Goal: Information Seeking & Learning: Learn about a topic

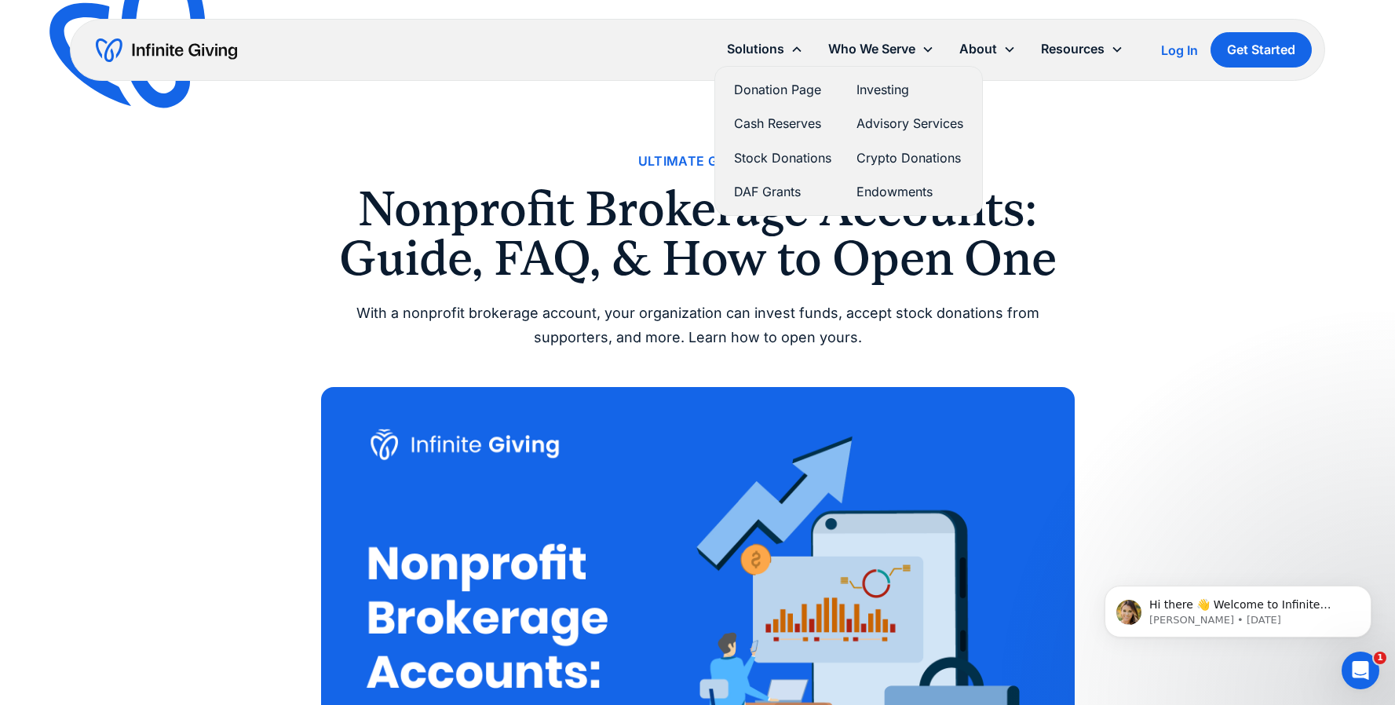
click at [773, 130] on link "Cash Reserves" at bounding box center [782, 123] width 97 height 21
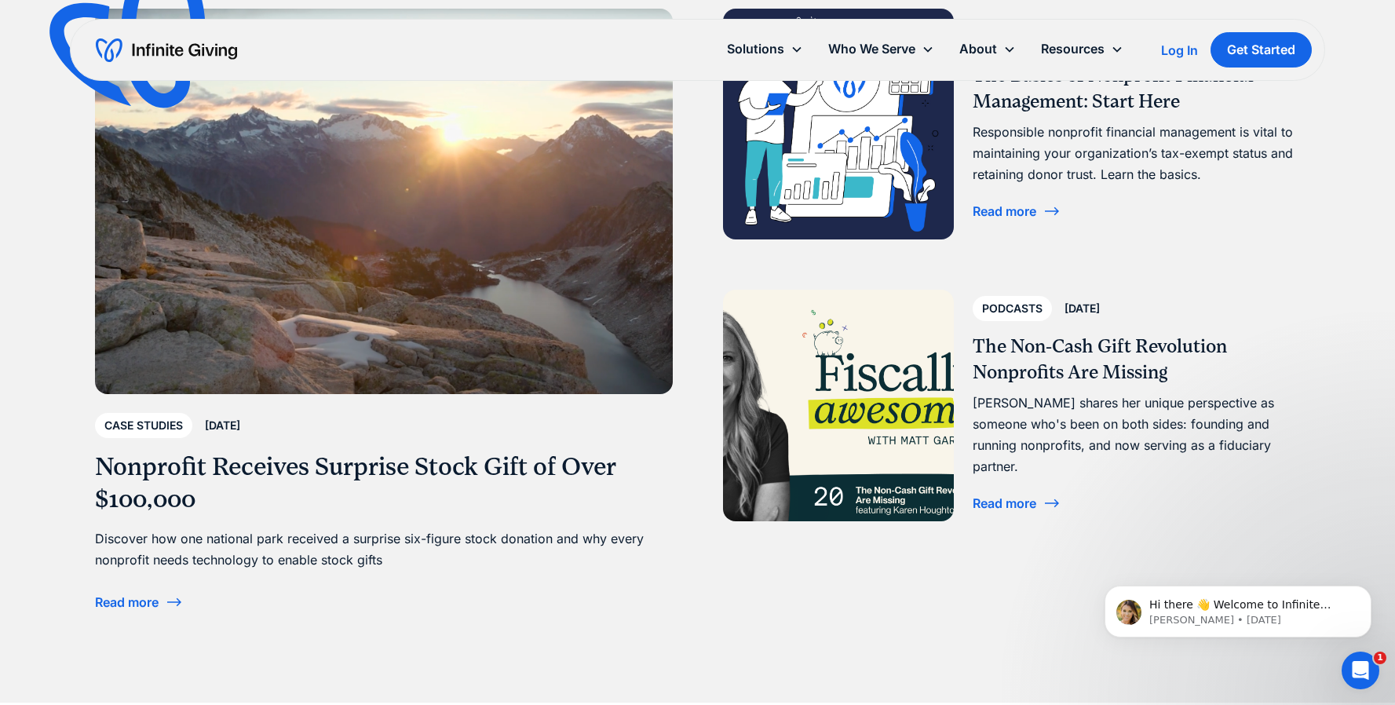
scroll to position [3668, 0]
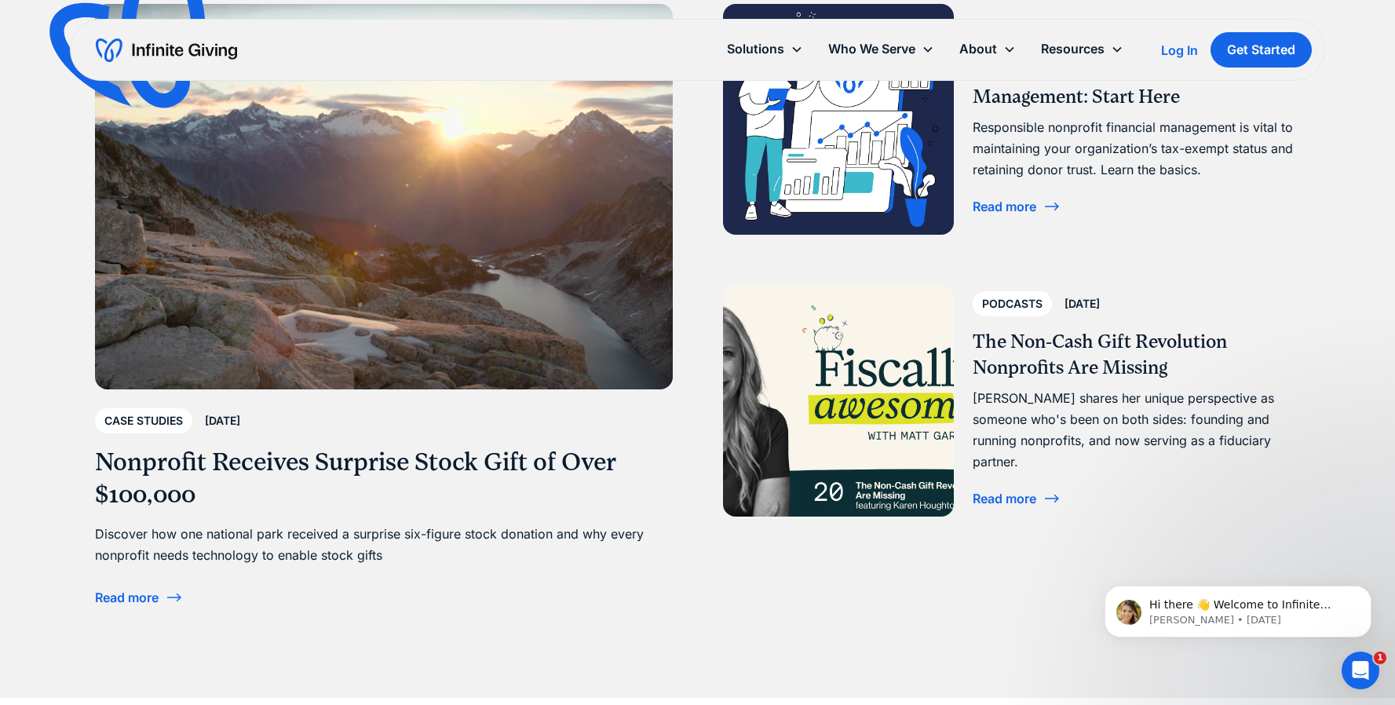
click at [1011, 492] on div "Read more" at bounding box center [1005, 498] width 64 height 13
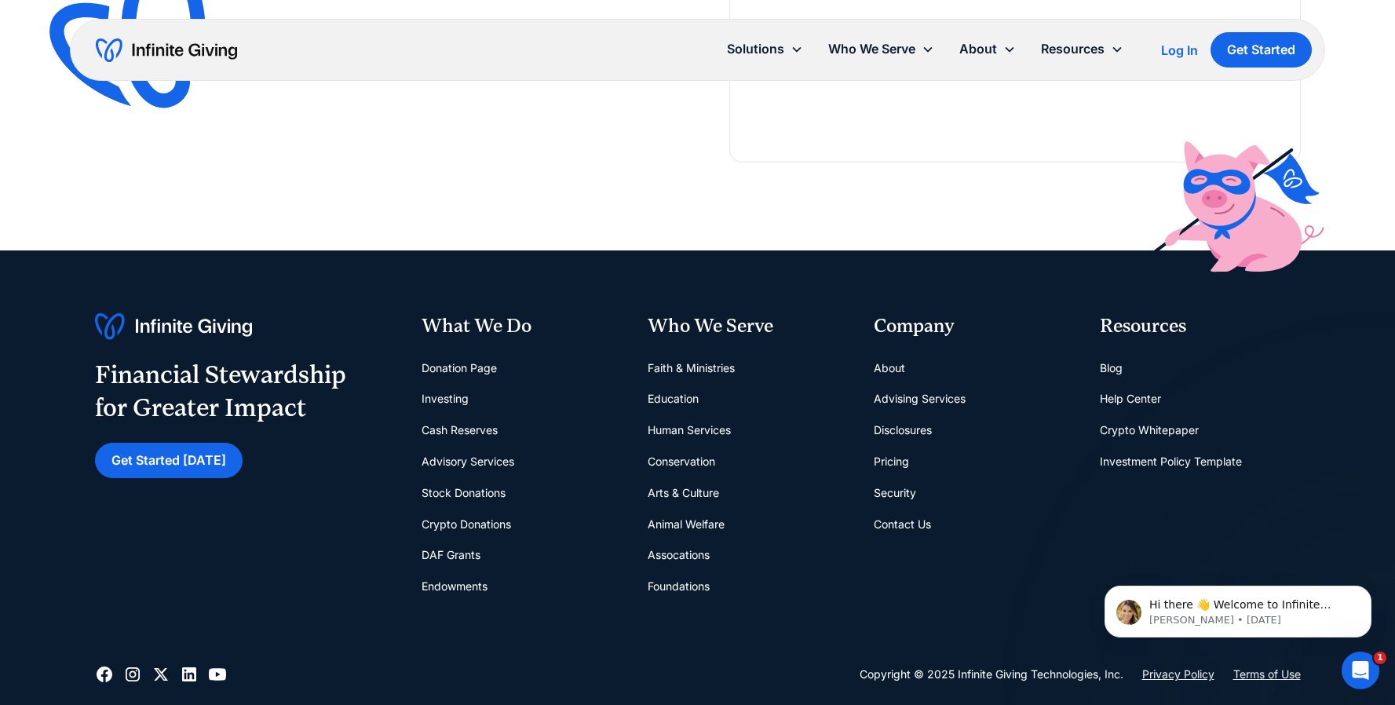
scroll to position [3423, 0]
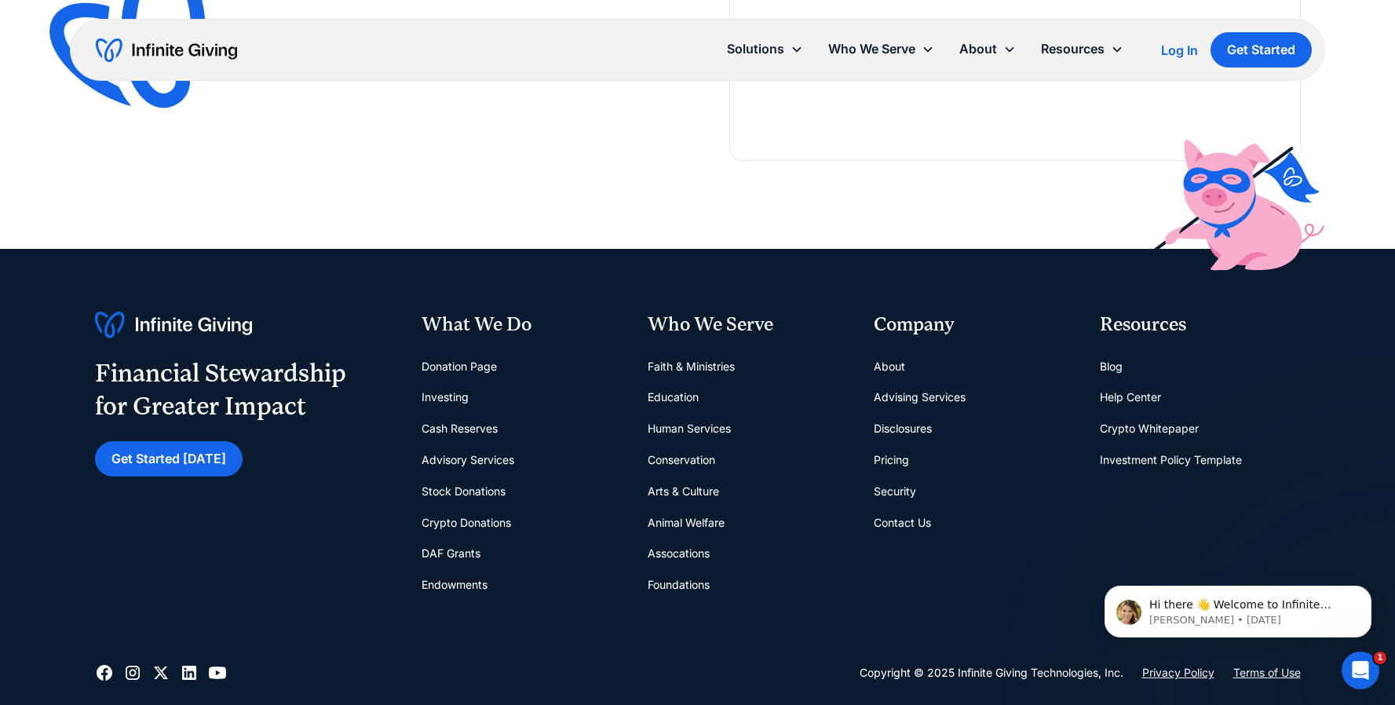
click at [895, 463] on link "Pricing" at bounding box center [891, 459] width 35 height 31
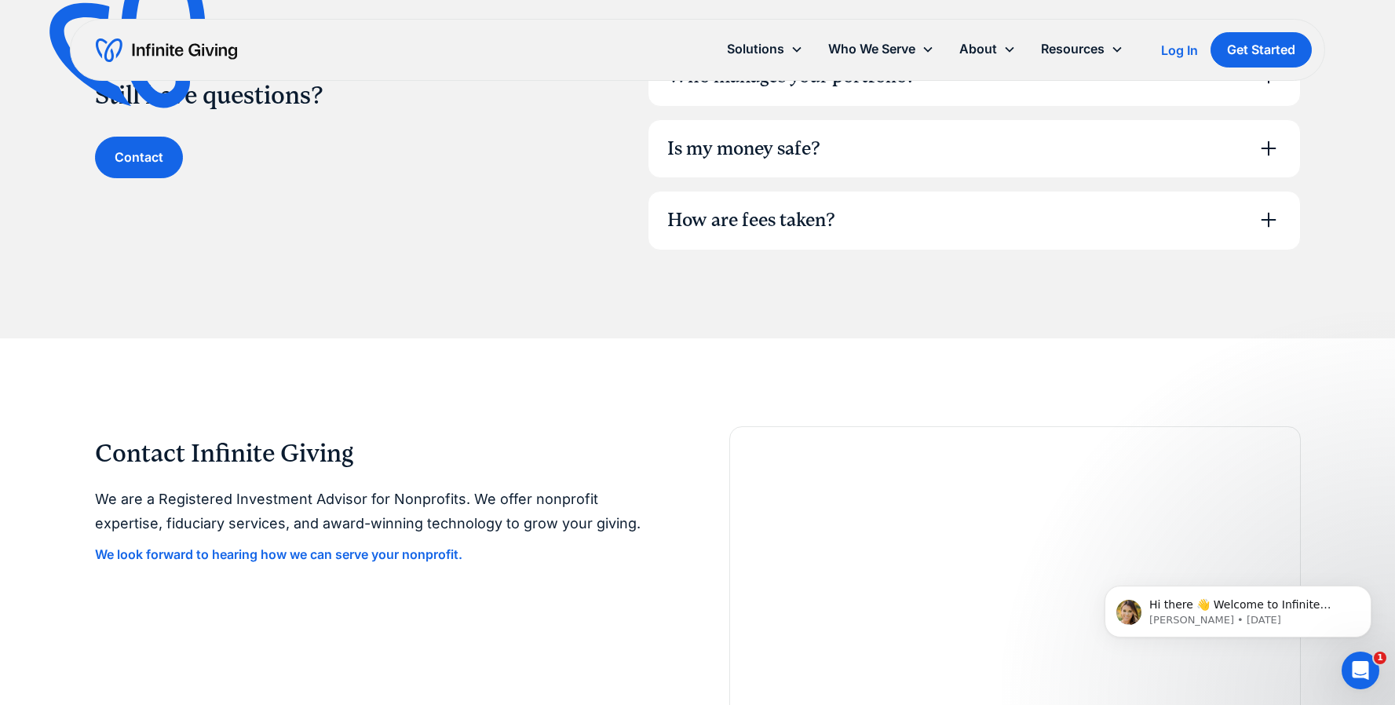
scroll to position [1164, 0]
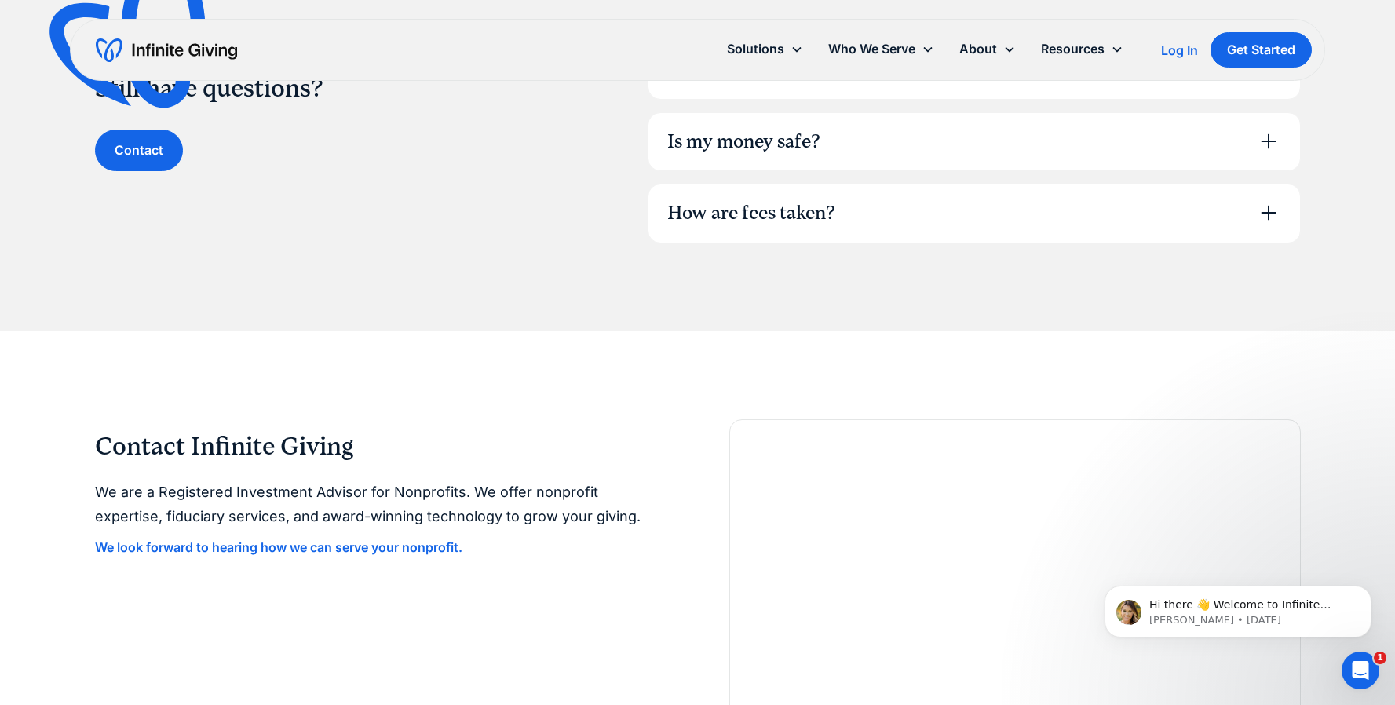
click at [916, 219] on div "How are fees taken?" at bounding box center [975, 214] width 652 height 58
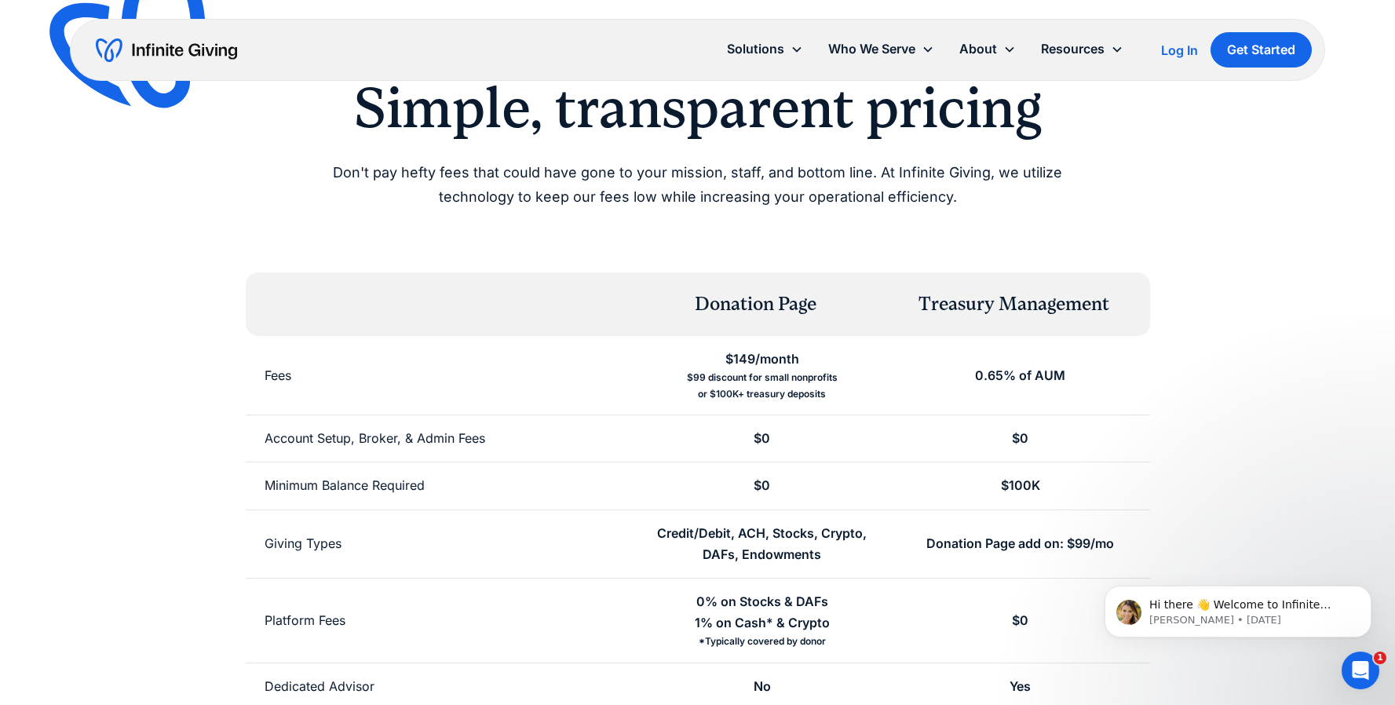
scroll to position [0, 0]
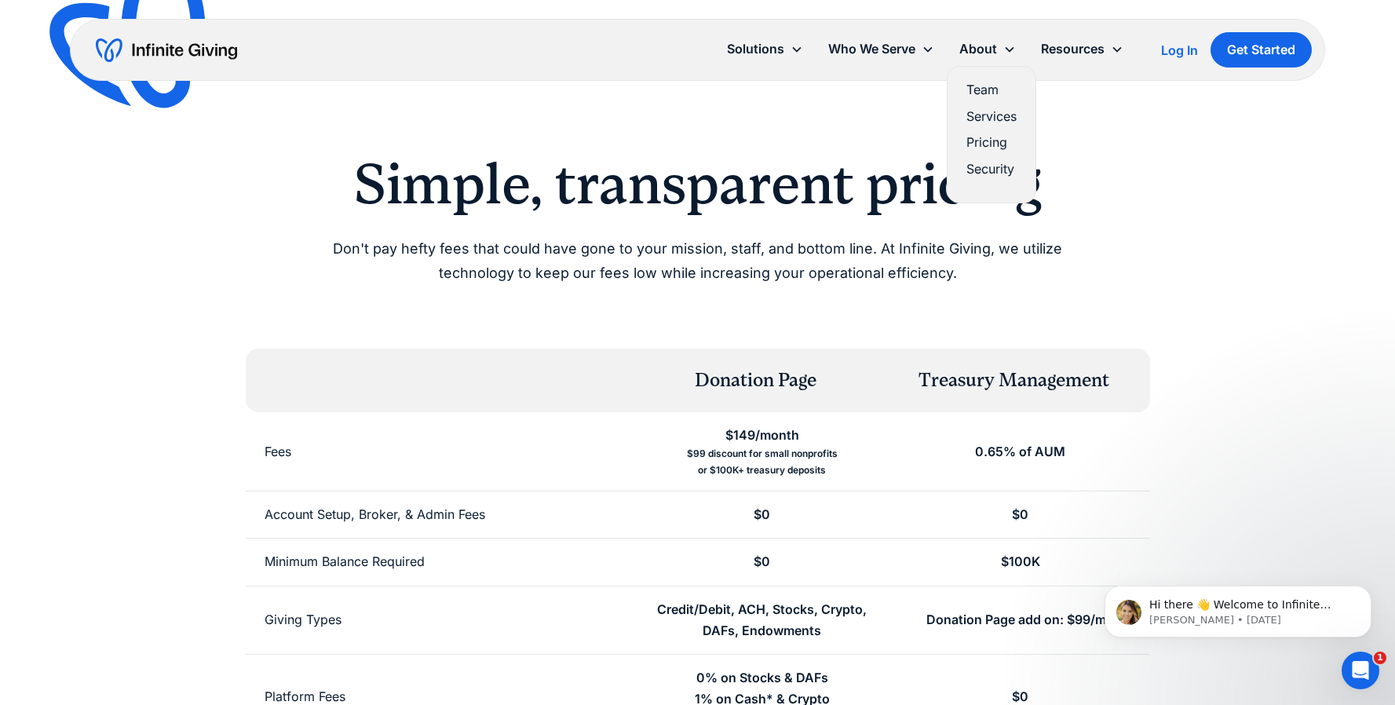
click at [999, 119] on link "Services" at bounding box center [992, 116] width 50 height 21
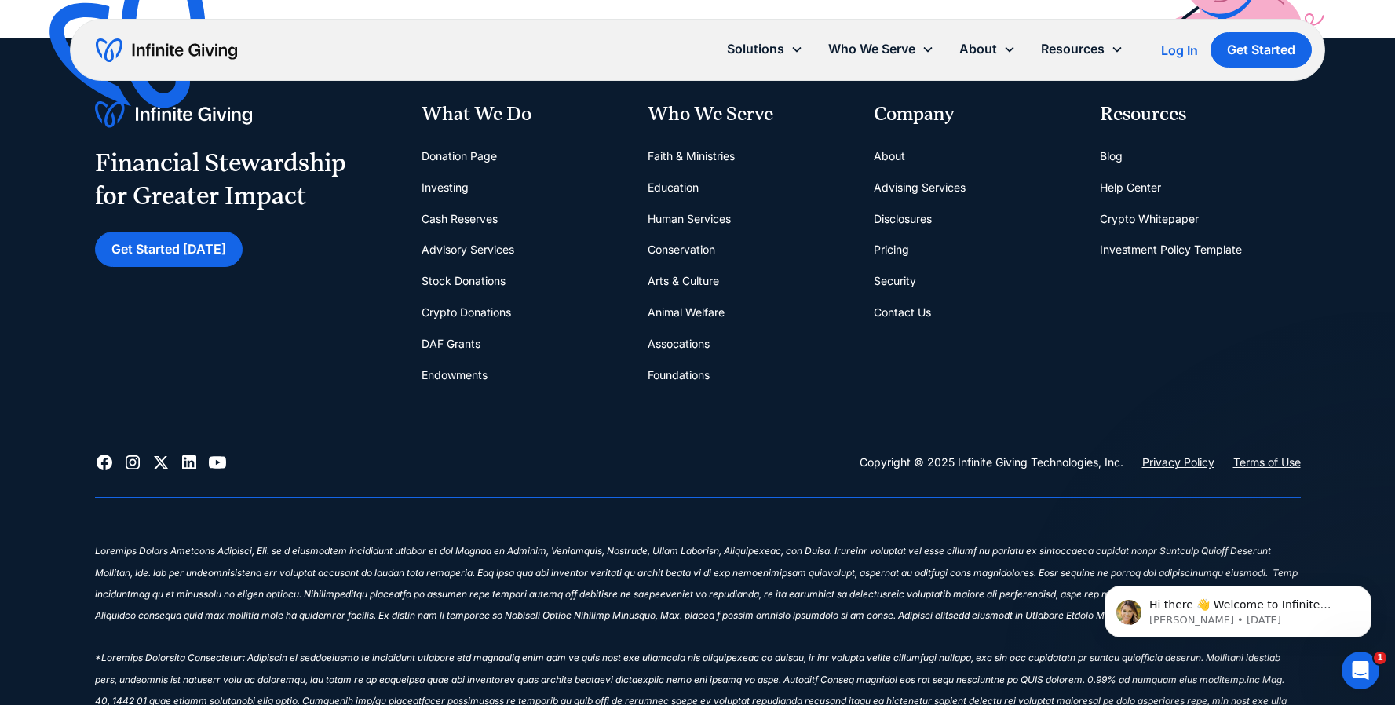
scroll to position [2795, 0]
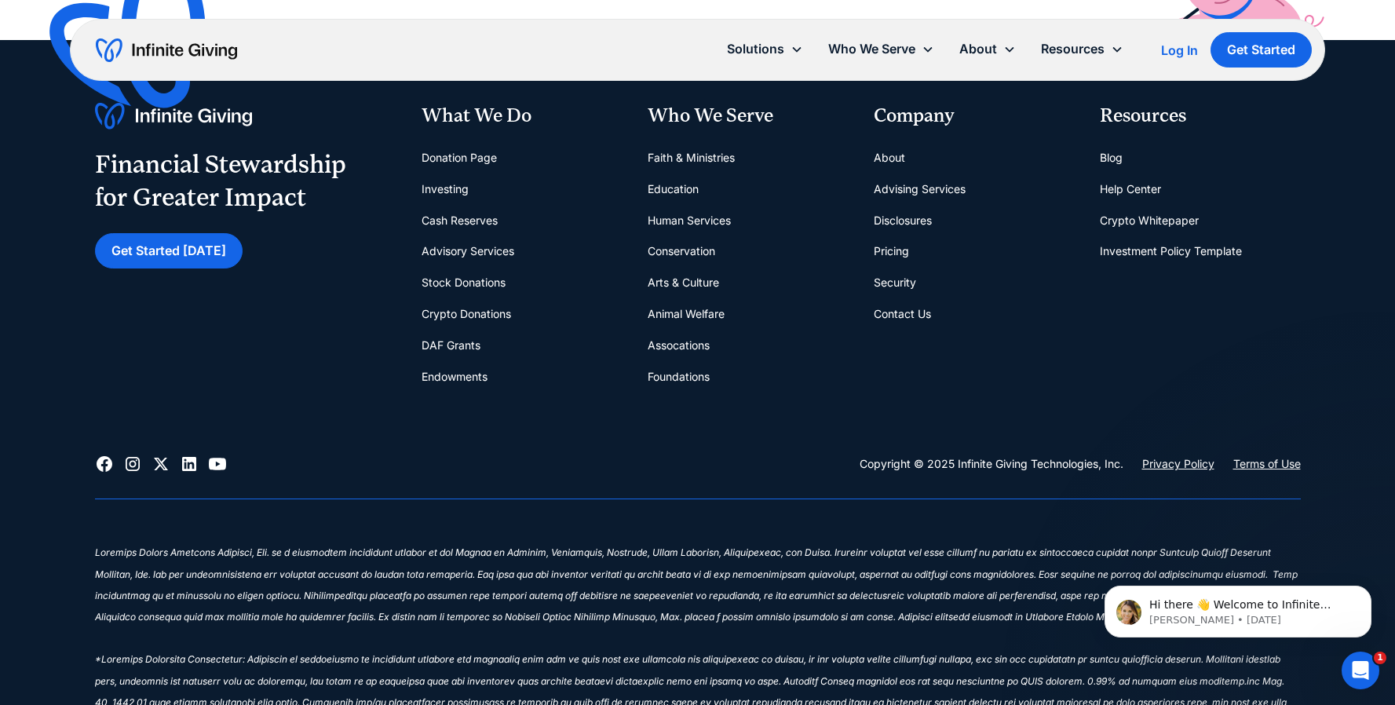
click at [484, 278] on link "Stock Donations" at bounding box center [464, 282] width 84 height 31
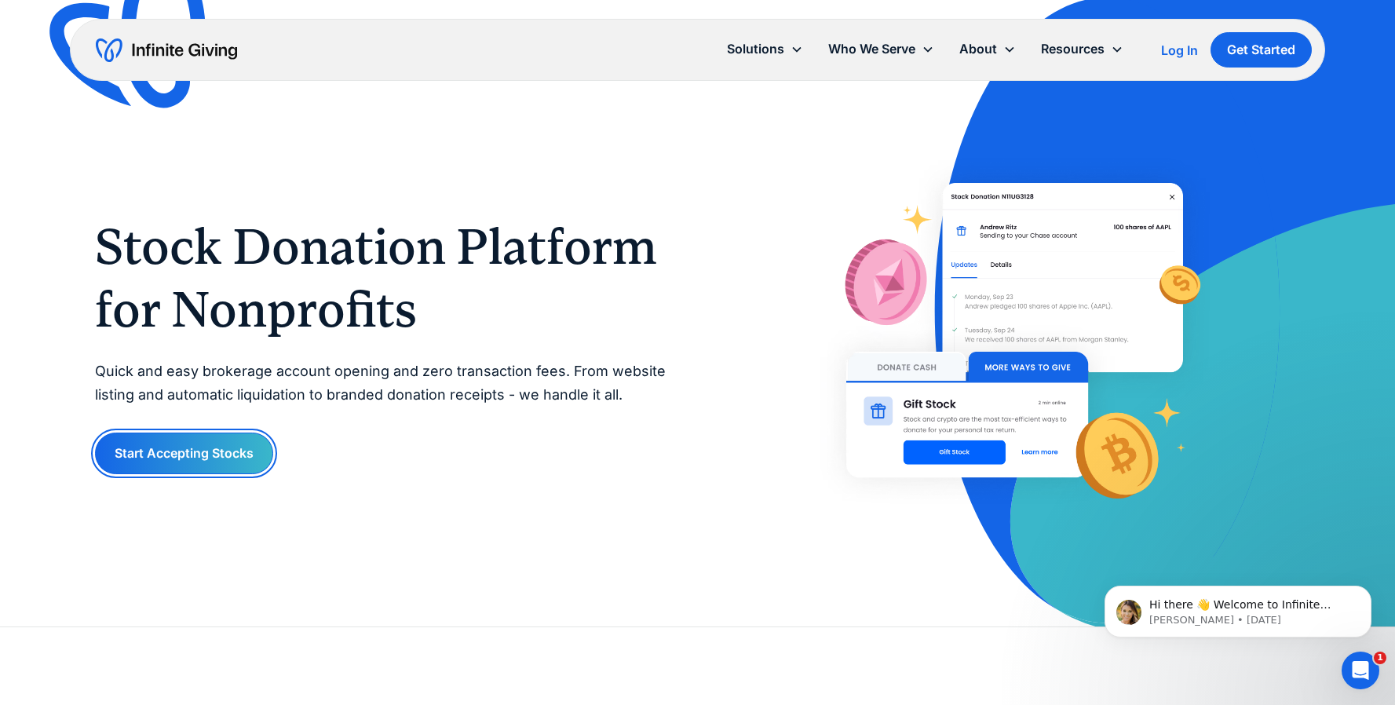
click at [206, 448] on link "Start Accepting Stocks" at bounding box center [184, 454] width 178 height 42
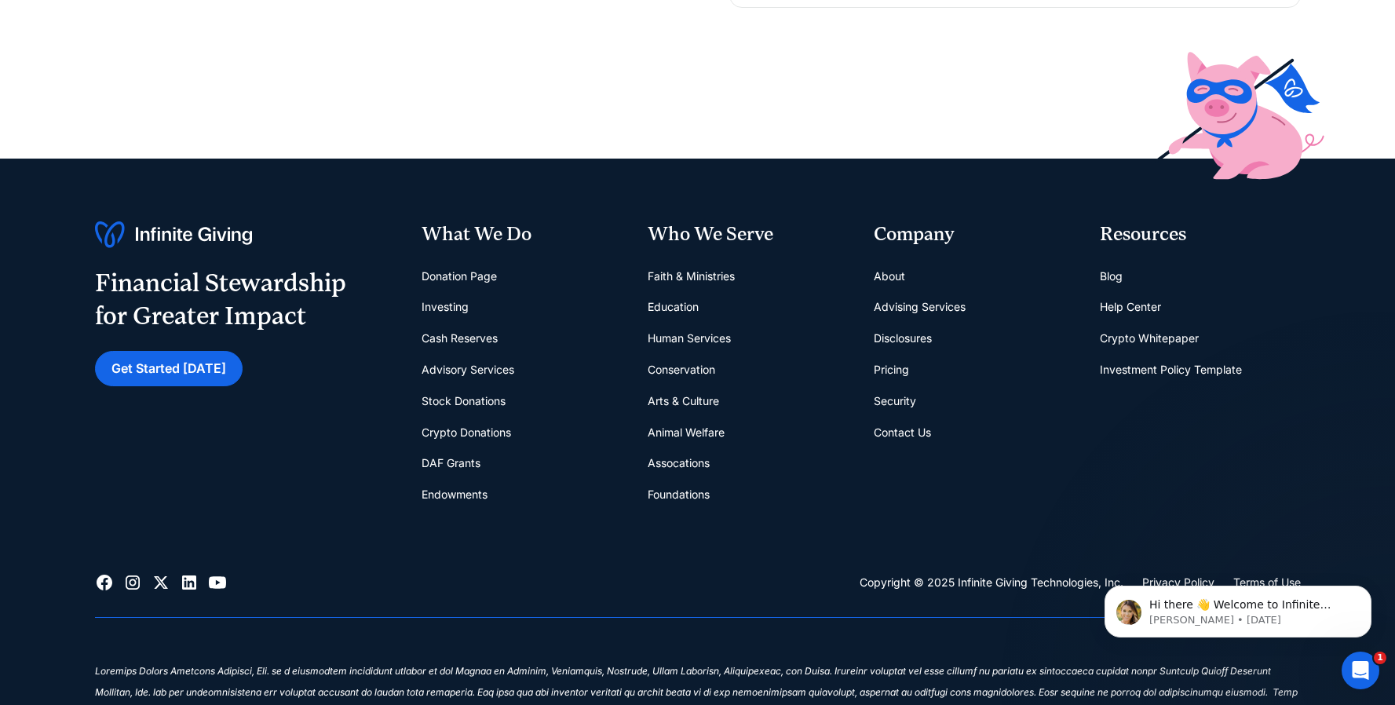
scroll to position [561, 0]
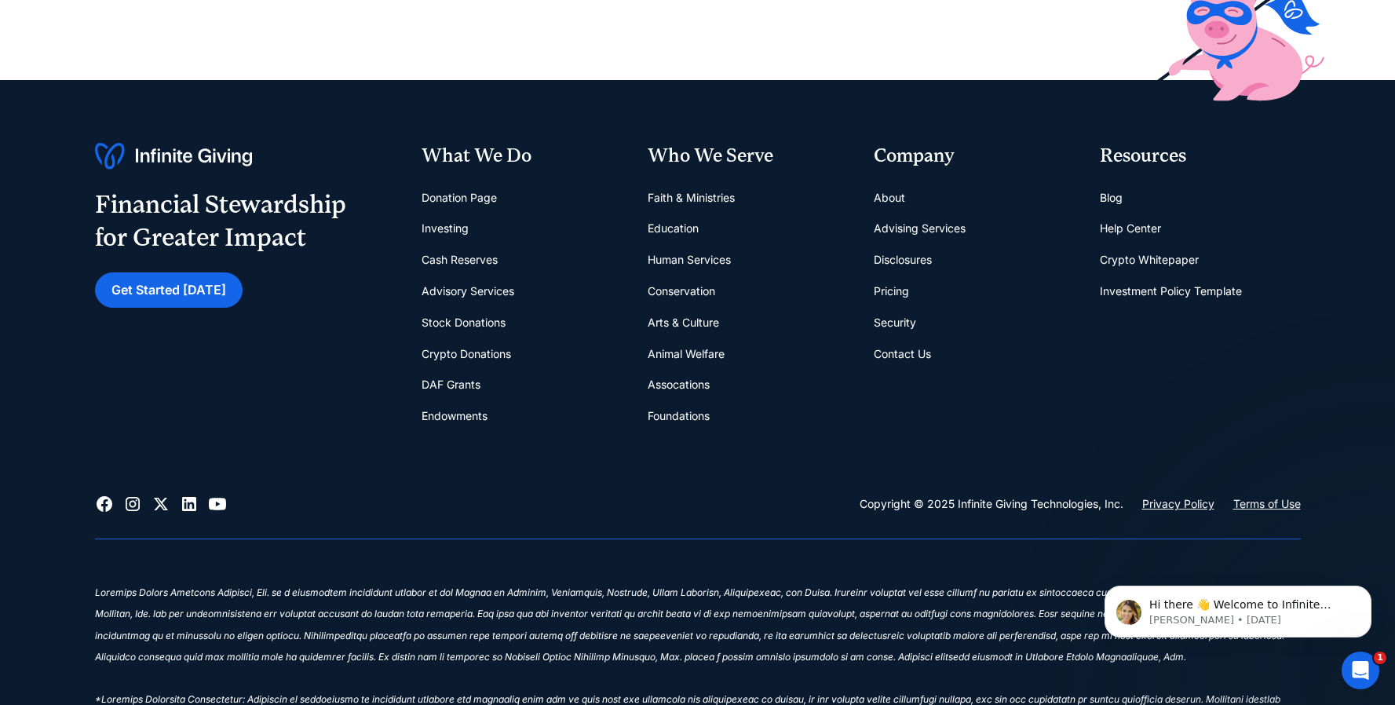
click at [456, 414] on link "Endowments" at bounding box center [455, 415] width 66 height 31
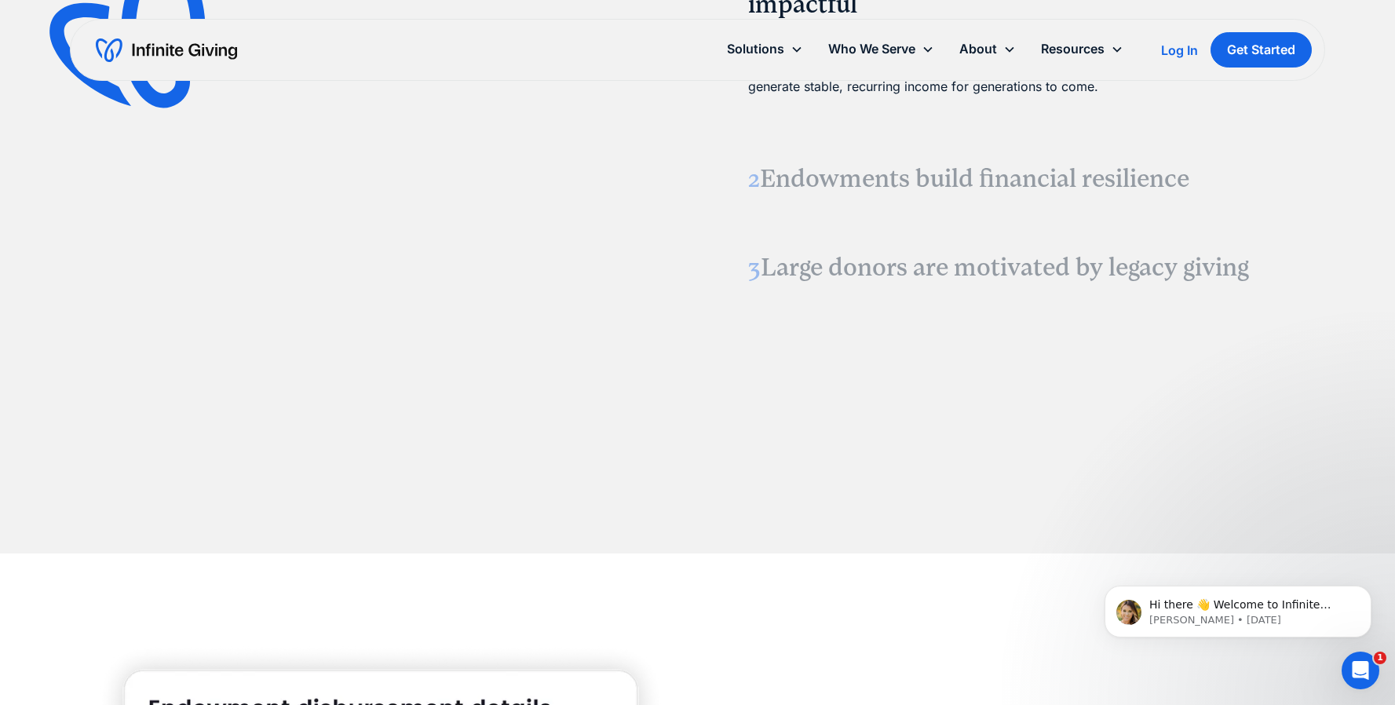
scroll to position [2177, 0]
click at [968, 185] on h3 "2 Endowments build financial resilience" at bounding box center [1015, 177] width 534 height 33
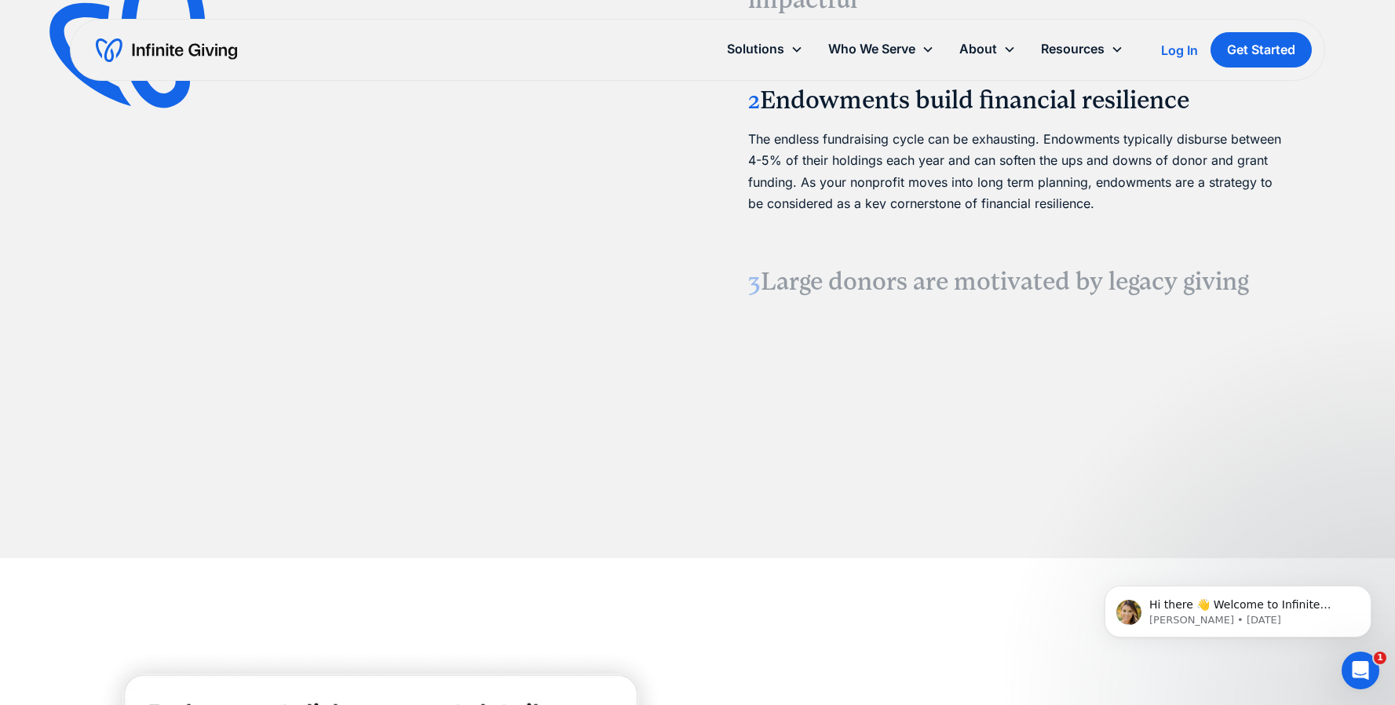
scroll to position [2166, 0]
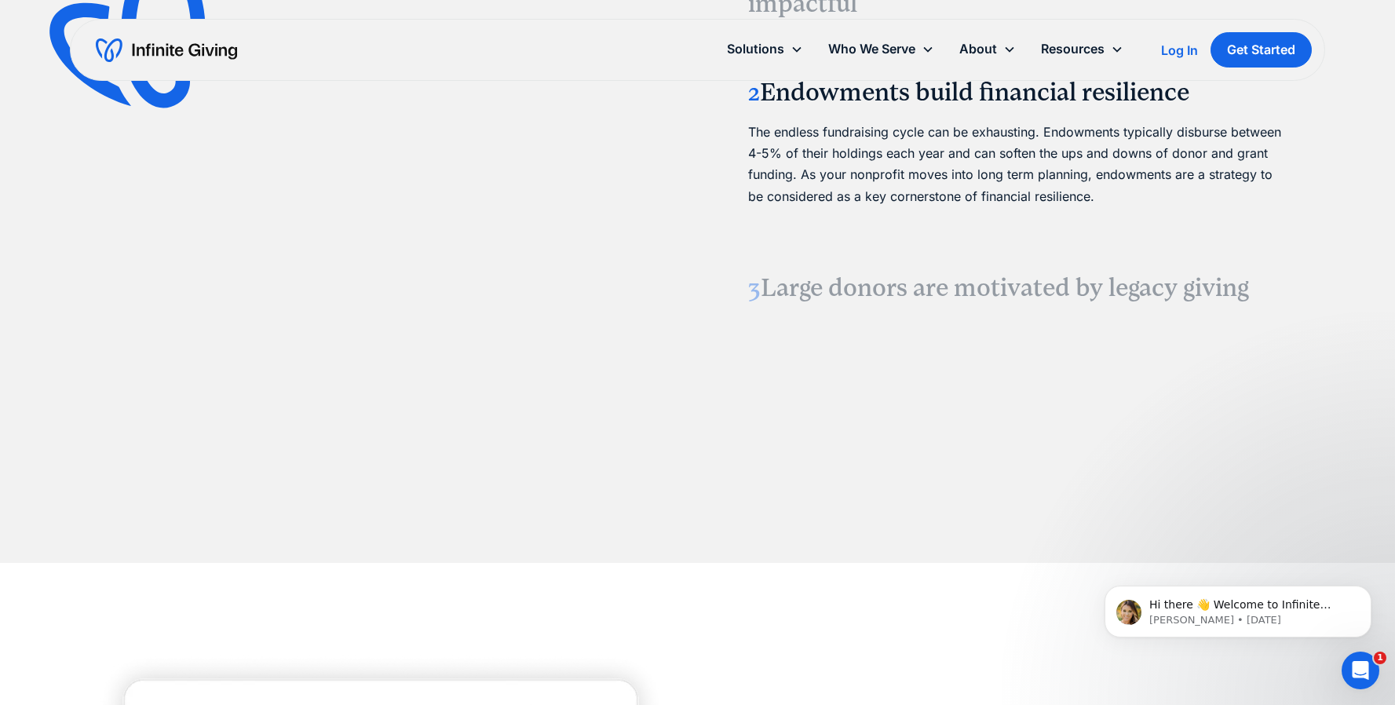
click at [945, 298] on h3 "3 Large donors are motivated by legacy giving" at bounding box center [1015, 288] width 534 height 33
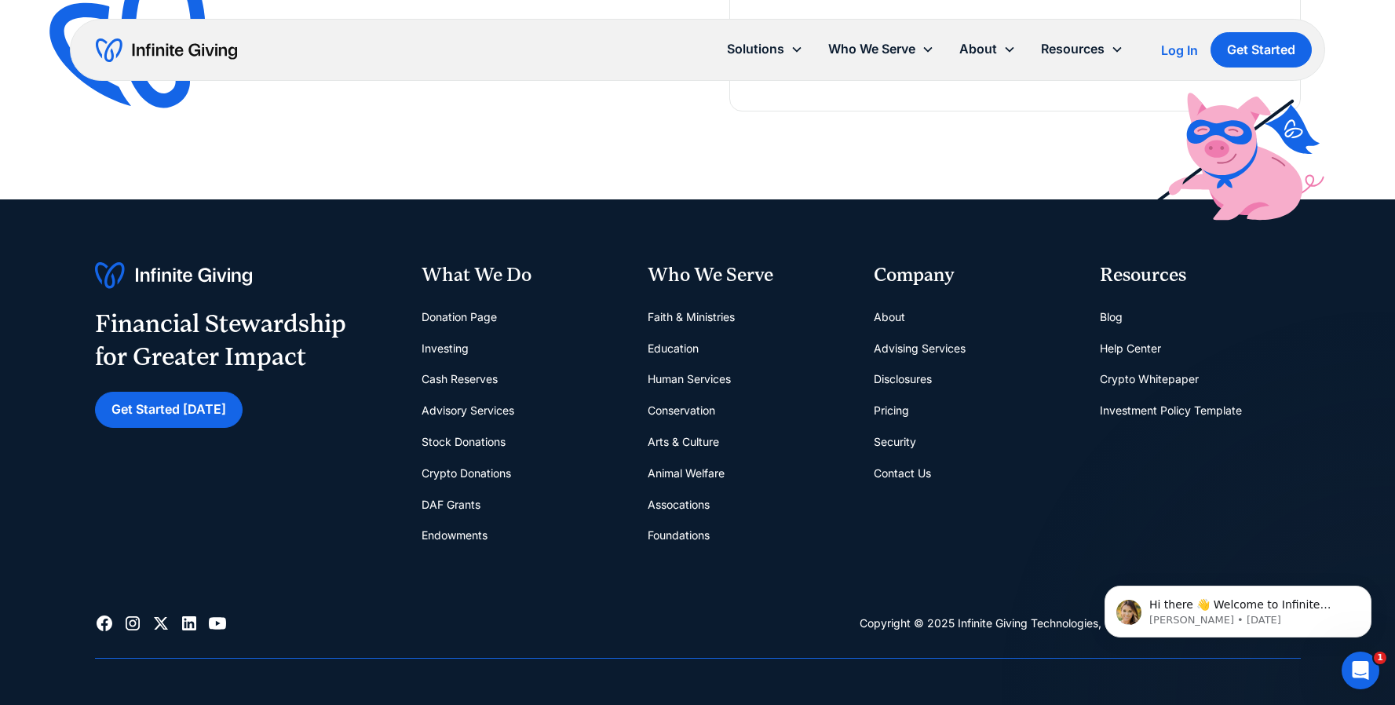
scroll to position [6421, 0]
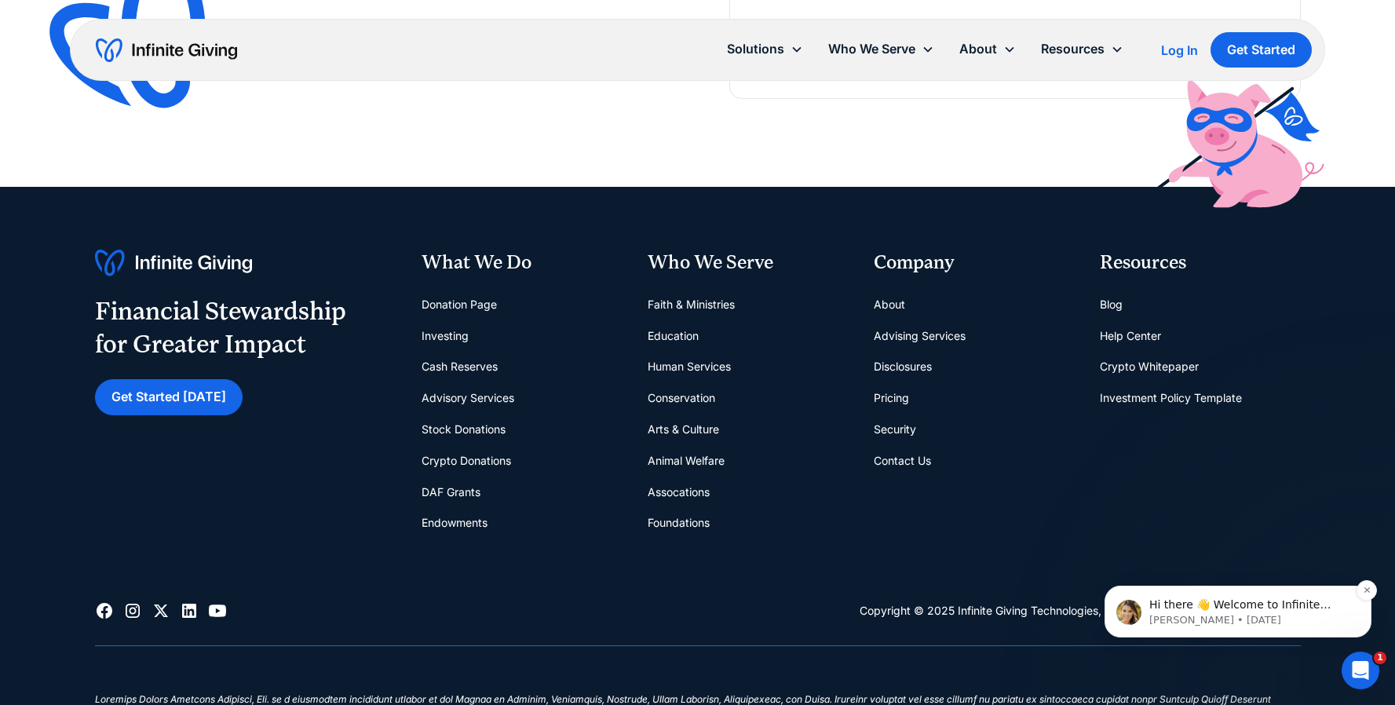
click at [1241, 603] on span "Hi there 👋 Welcome to Infinite Giving. If you have any questions, just reply to…" at bounding box center [1242, 628] width 187 height 60
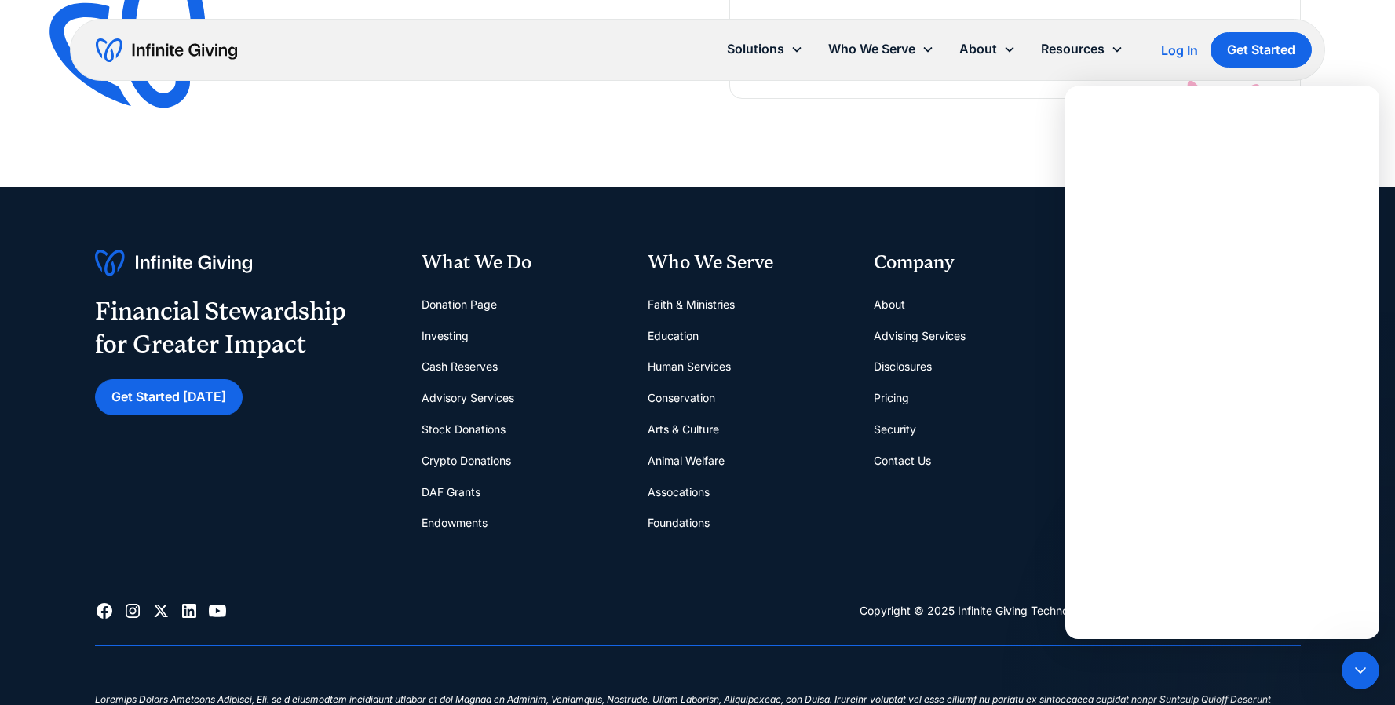
scroll to position [0, 0]
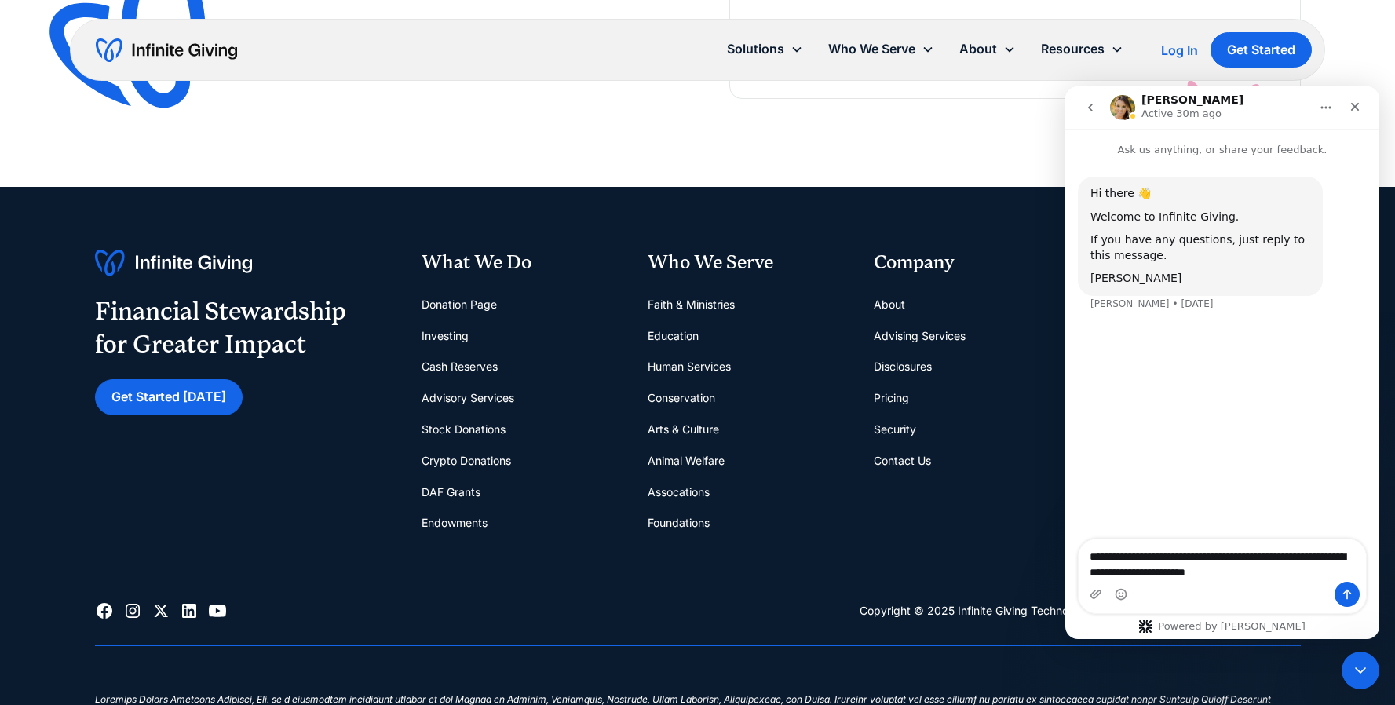
type textarea "**********"
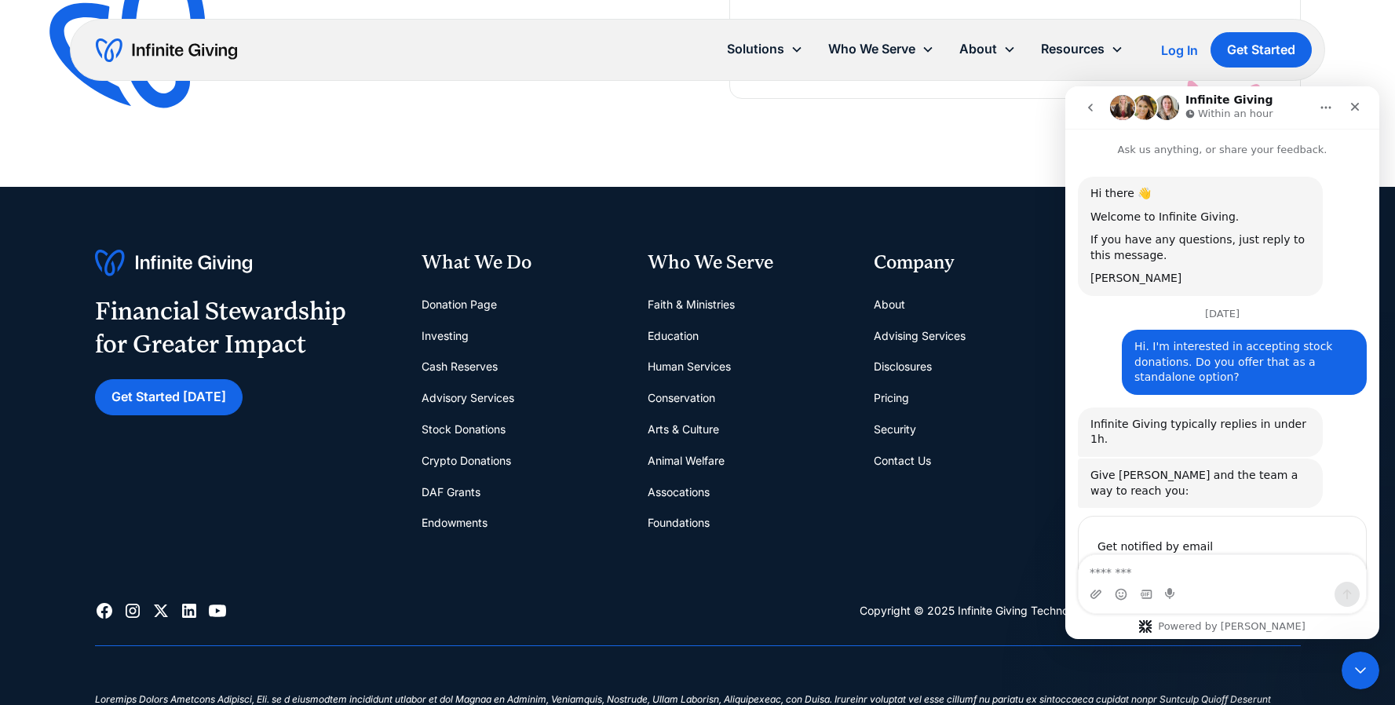
scroll to position [109, 0]
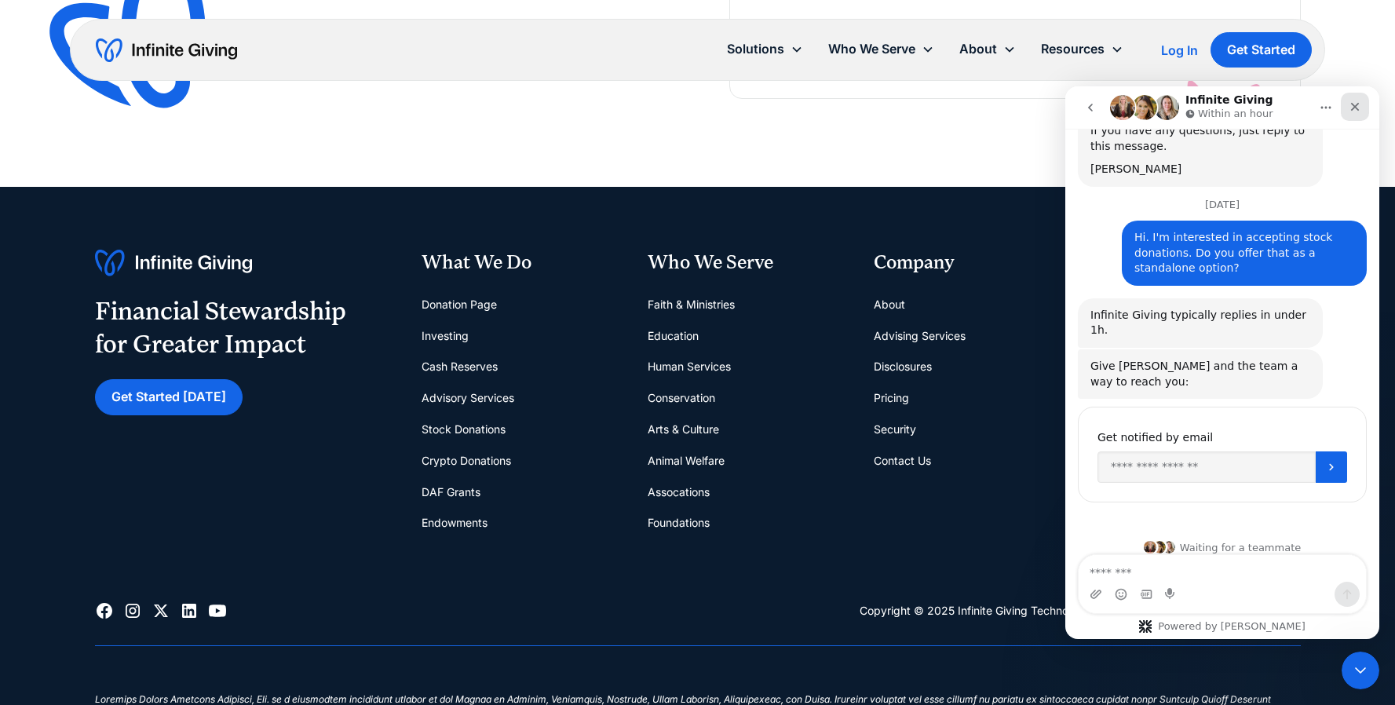
click at [1350, 112] on icon "Close" at bounding box center [1355, 107] width 13 height 13
